Goal: Task Accomplishment & Management: Manage account settings

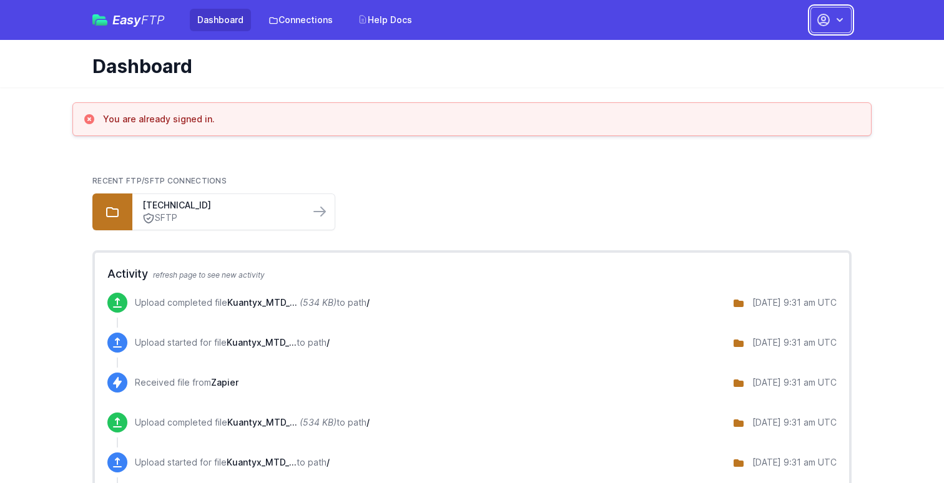
click at [829, 15] on icon "button" at bounding box center [823, 19] width 15 height 15
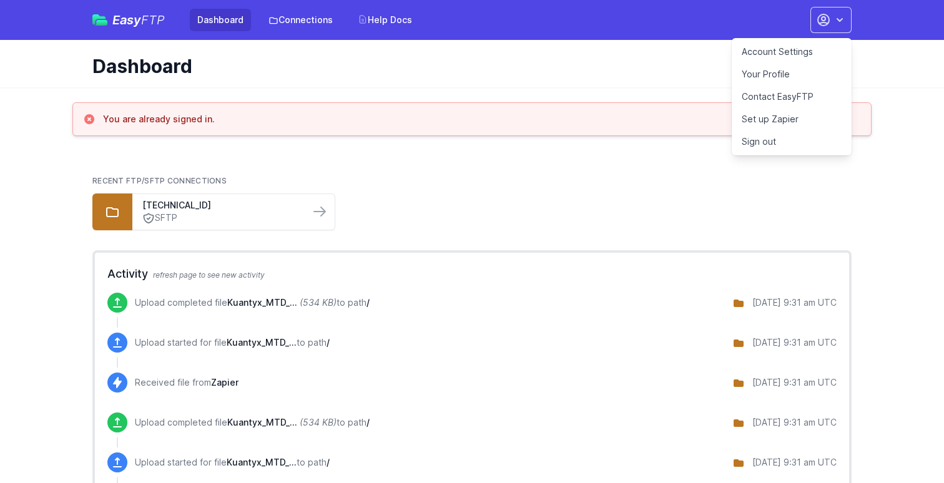
click at [791, 51] on link "Account Settings" at bounding box center [792, 52] width 120 height 22
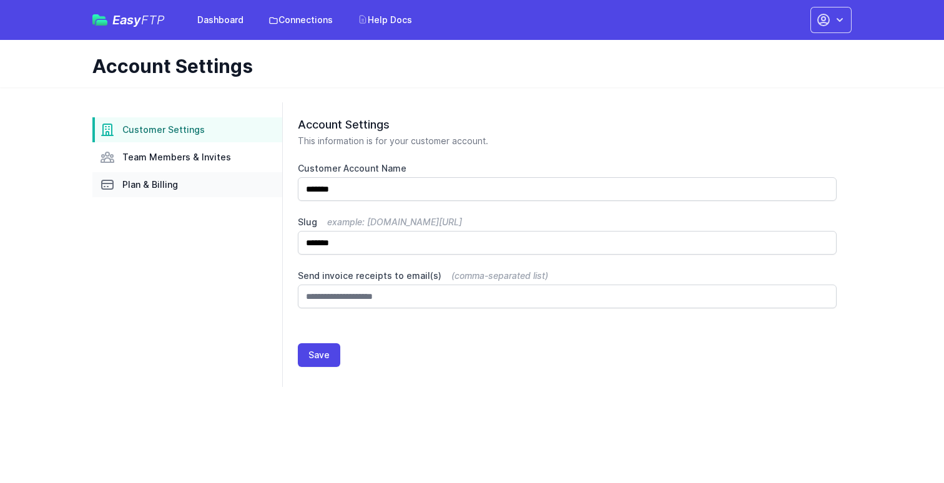
click at [175, 192] on link "Plan & Billing" at bounding box center [187, 184] width 190 height 25
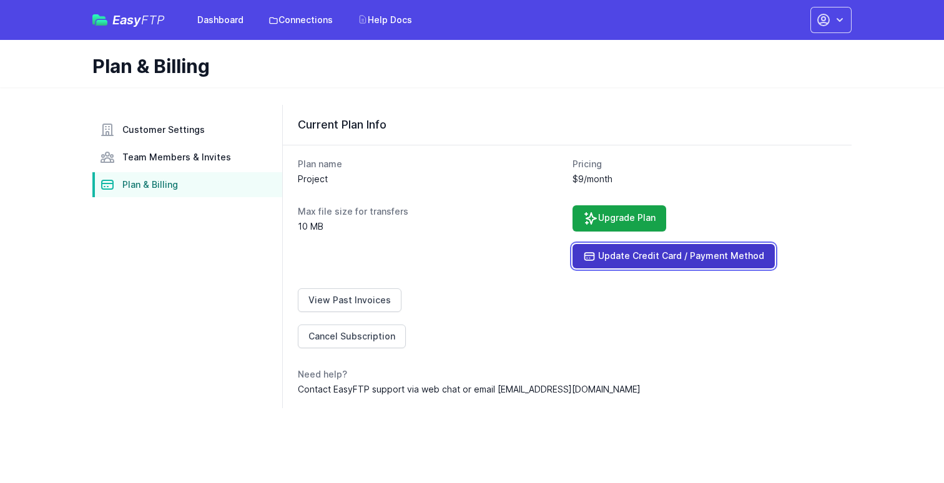
click at [658, 258] on link "Update Credit Card / Payment Method" at bounding box center [674, 256] width 202 height 24
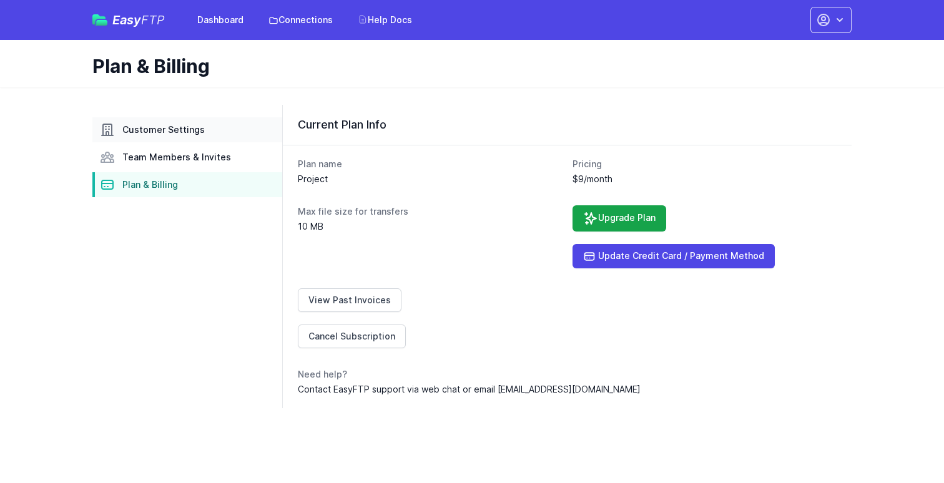
click at [195, 131] on span "Customer Settings" at bounding box center [163, 130] width 82 height 12
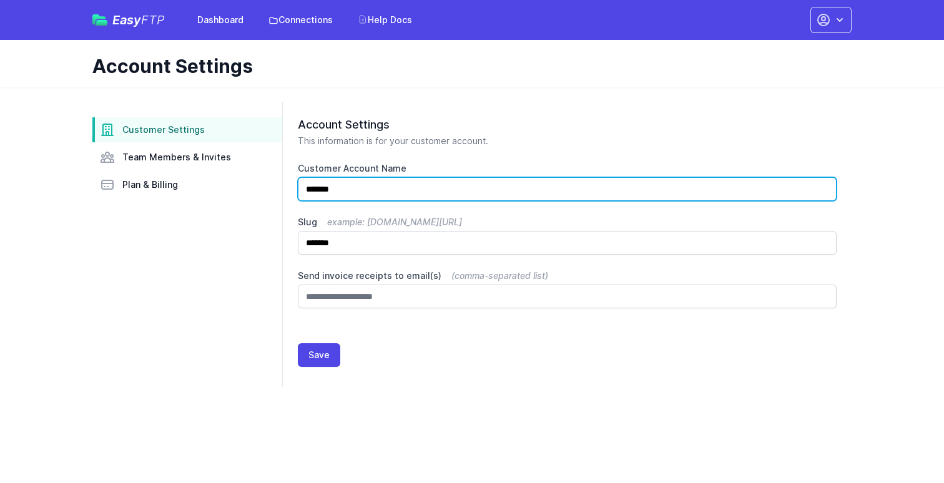
click at [377, 189] on input "*******" at bounding box center [567, 189] width 539 height 24
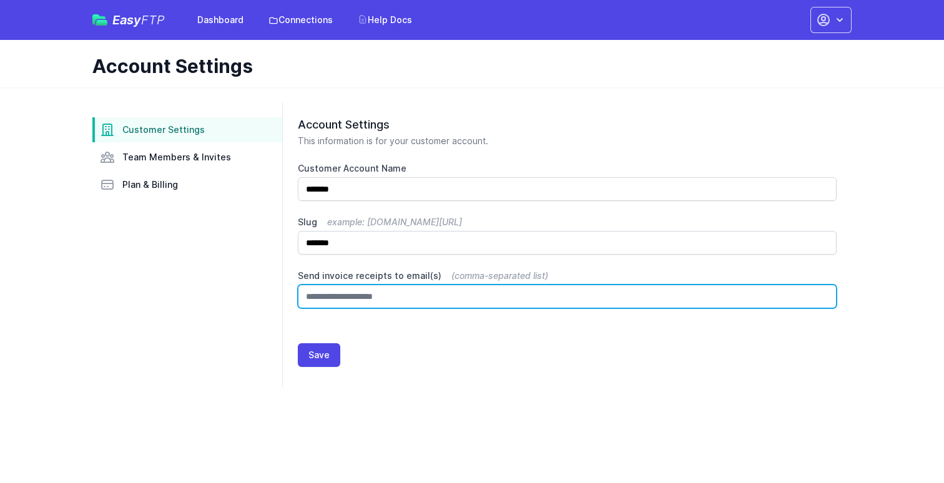
click at [375, 292] on input "Send invoice receipts to email(s) (comma-separated list)" at bounding box center [567, 297] width 539 height 24
type input "**********"
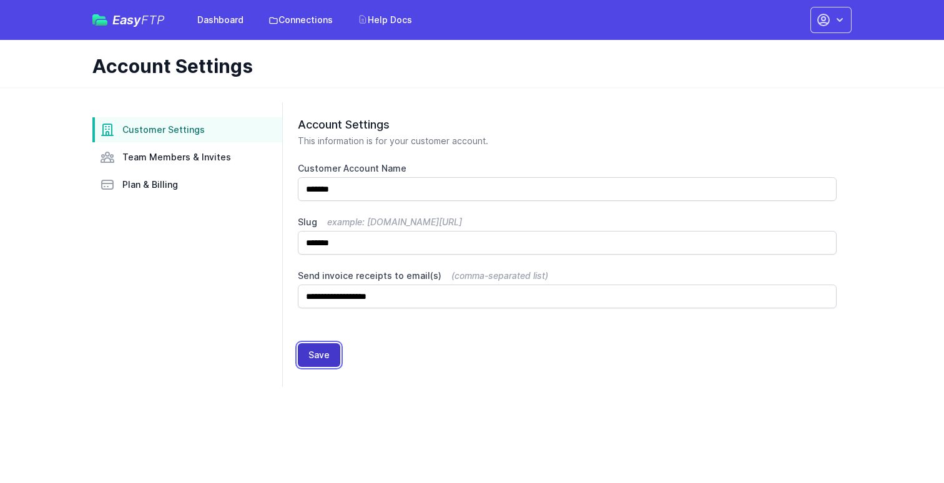
click at [329, 350] on button "Save" at bounding box center [319, 355] width 42 height 24
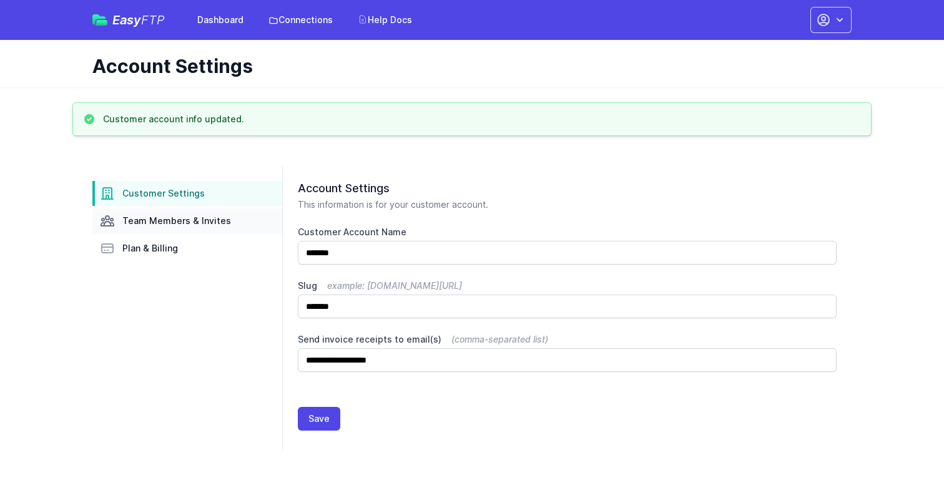
click at [209, 225] on span "Team Members & Invites" at bounding box center [176, 221] width 109 height 12
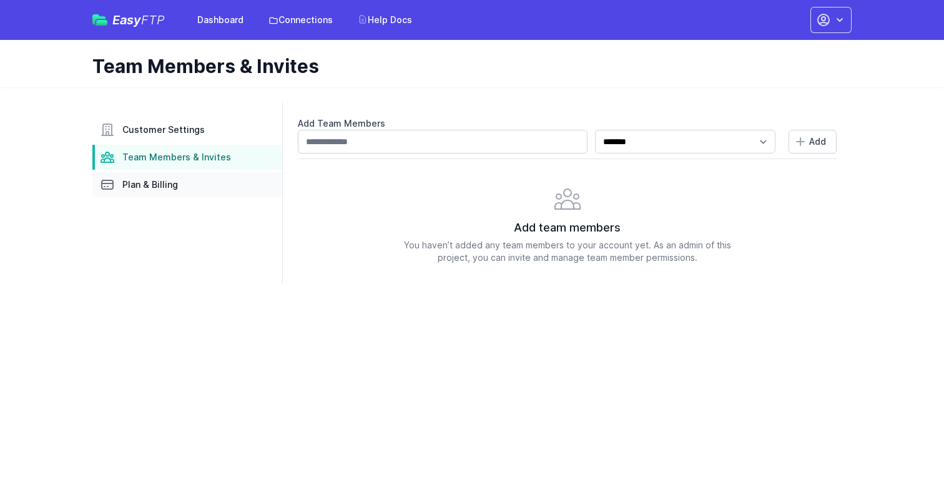
click at [199, 180] on link "Plan & Billing" at bounding box center [187, 184] width 190 height 25
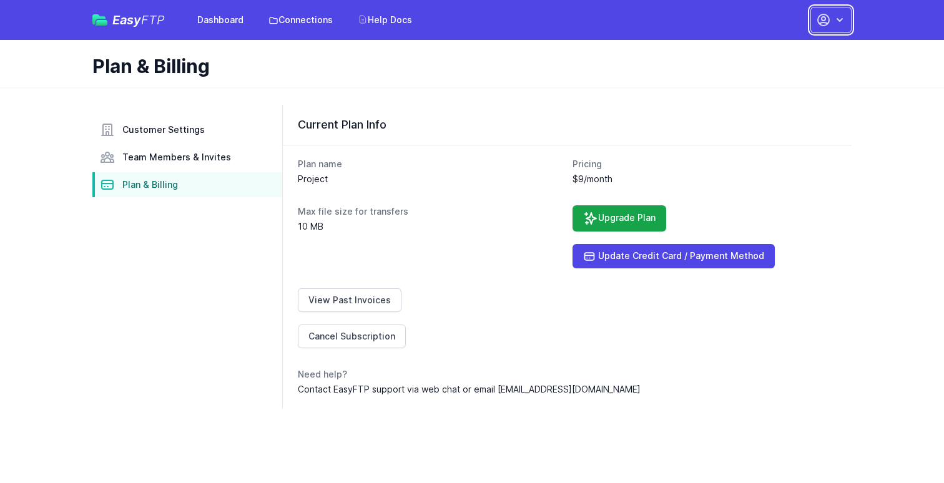
click at [837, 17] on icon "button" at bounding box center [840, 20] width 12 height 12
click at [785, 69] on link "Your Profile" at bounding box center [792, 74] width 120 height 22
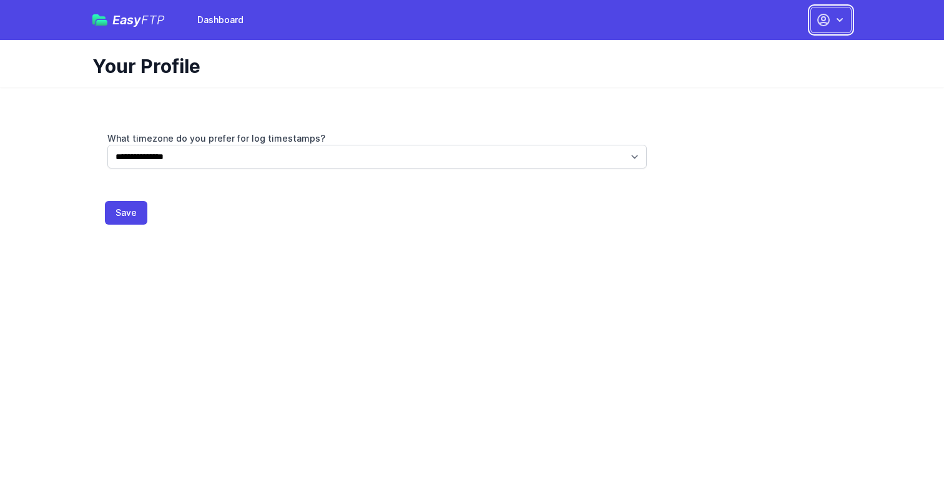
click at [828, 18] on icon "button" at bounding box center [823, 19] width 11 height 11
click at [768, 55] on link "Dashboard" at bounding box center [792, 52] width 120 height 22
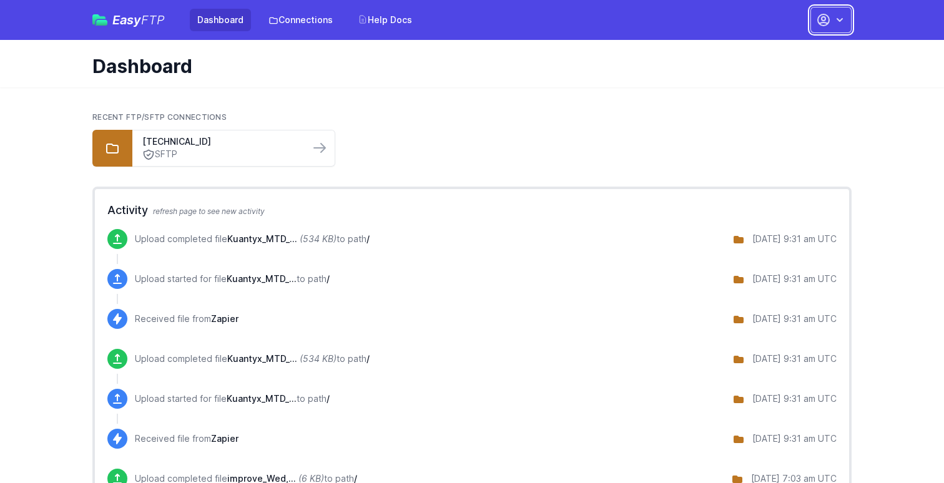
click at [837, 31] on button "button" at bounding box center [831, 20] width 41 height 26
click at [782, 48] on link "Account Settings" at bounding box center [792, 52] width 120 height 22
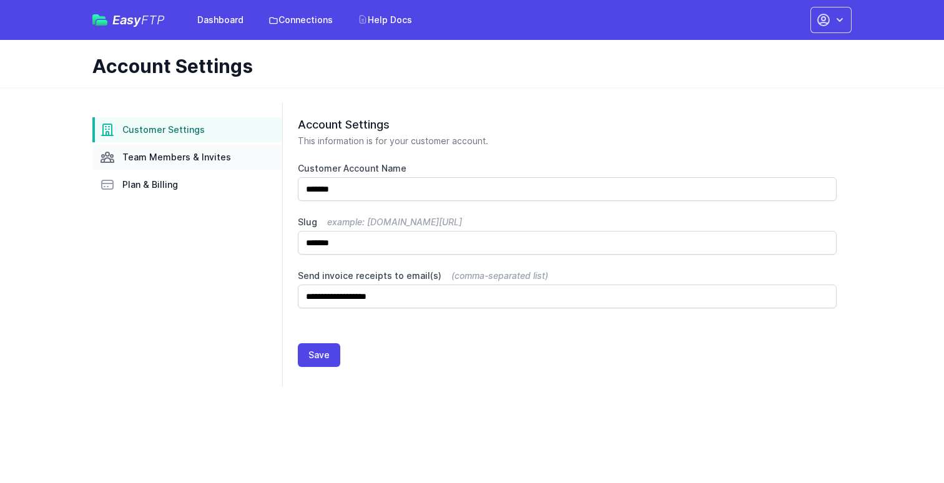
click at [161, 161] on span "Team Members & Invites" at bounding box center [176, 157] width 109 height 12
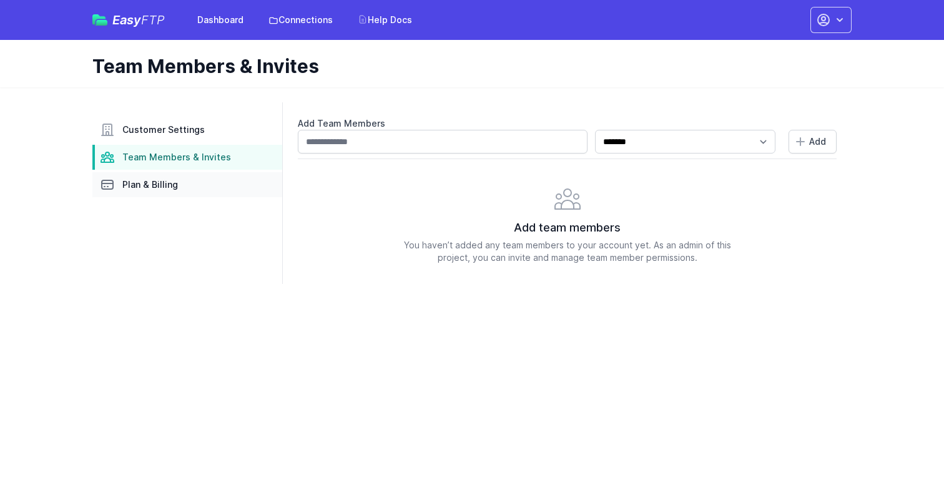
click at [147, 185] on span "Plan & Billing" at bounding box center [150, 185] width 56 height 12
